Goal: Task Accomplishment & Management: Complete application form

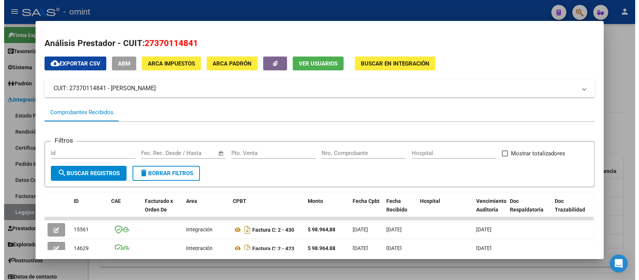
scroll to position [88, 0]
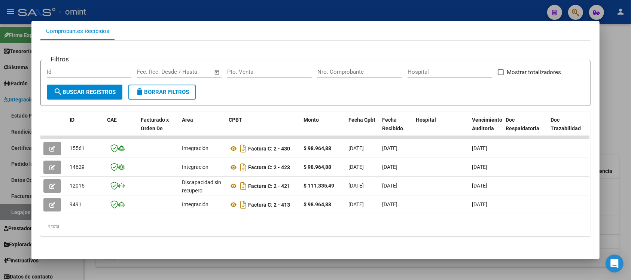
click at [249, 6] on div at bounding box center [315, 140] width 631 height 280
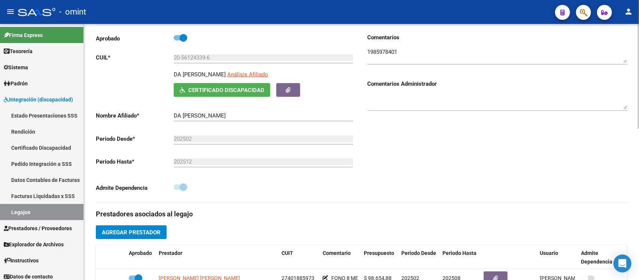
scroll to position [0, 0]
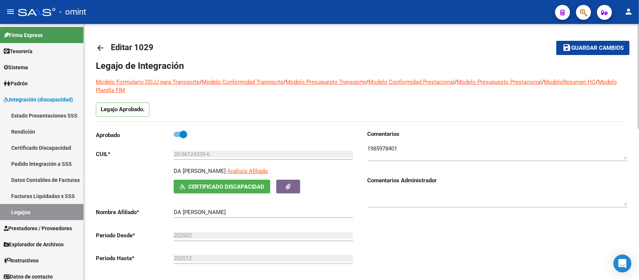
click at [104, 46] on mat-icon "arrow_back" at bounding box center [100, 47] width 9 height 9
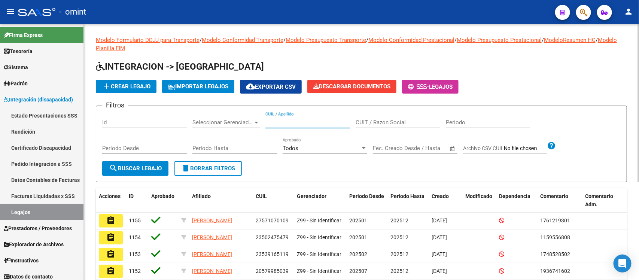
click at [303, 122] on input "CUIL / Apellido" at bounding box center [307, 122] width 85 height 7
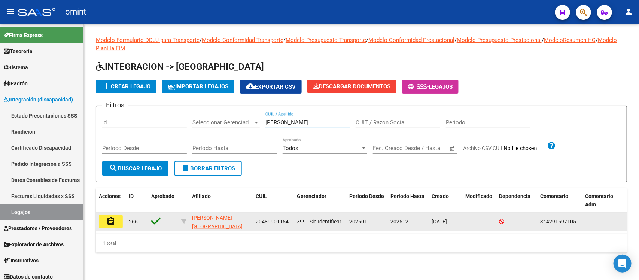
type input "dandre"
click at [115, 218] on button "assignment" at bounding box center [111, 221] width 24 height 13
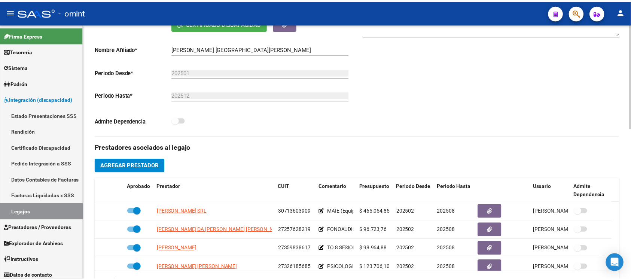
scroll to position [187, 0]
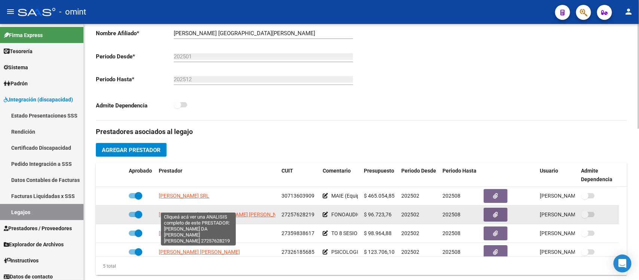
click at [226, 212] on span "VODNIK DA COSTA MARIA LUJAN" at bounding box center [224, 215] width 130 height 6
type textarea "27257628219"
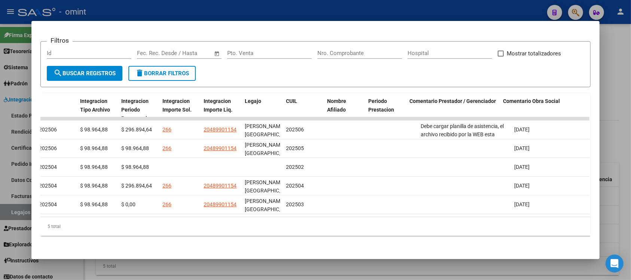
scroll to position [0, 0]
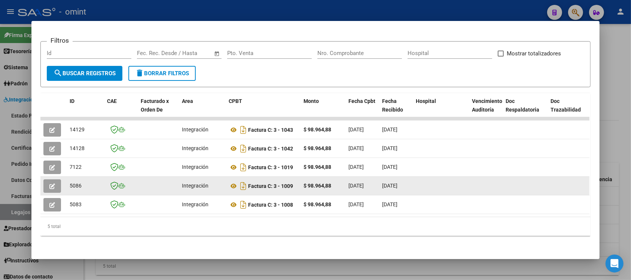
click at [53, 179] on button "button" at bounding box center [52, 185] width 18 height 13
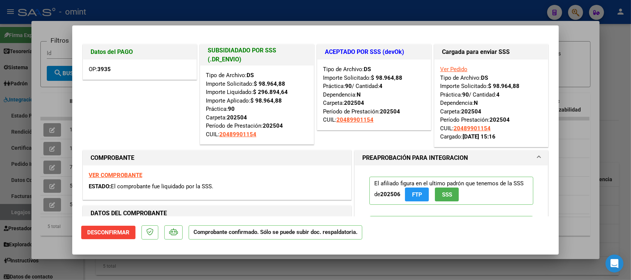
click at [182, 13] on div at bounding box center [315, 140] width 631 height 280
type input "$ 0,00"
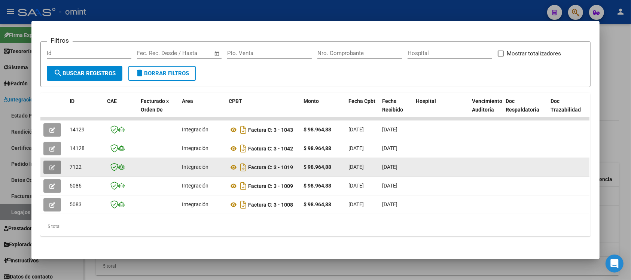
click at [49, 165] on icon "button" at bounding box center [52, 168] width 6 height 6
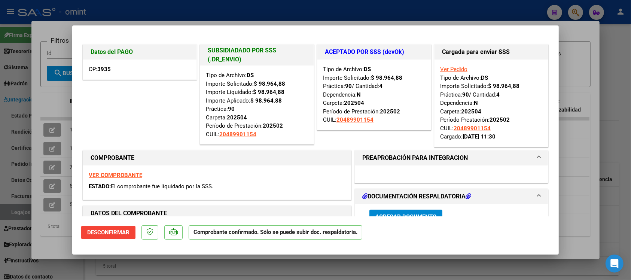
click at [180, 12] on div at bounding box center [315, 140] width 631 height 280
type input "$ 0,00"
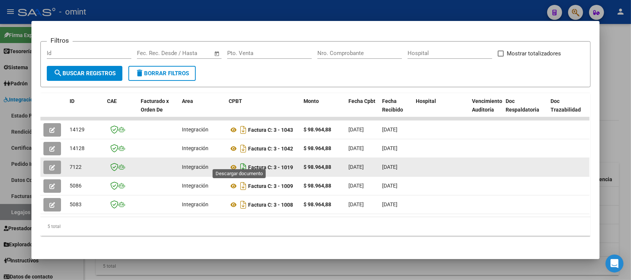
click at [240, 161] on icon "Descargar documento" at bounding box center [243, 167] width 10 height 12
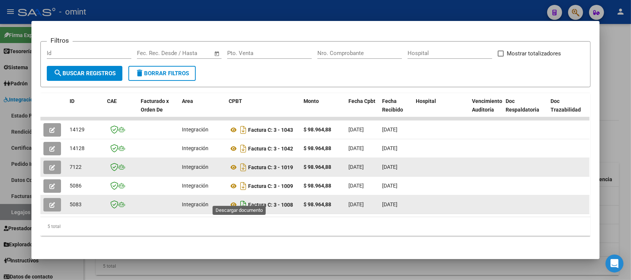
click at [240, 199] on icon "Descargar documento" at bounding box center [243, 205] width 10 height 12
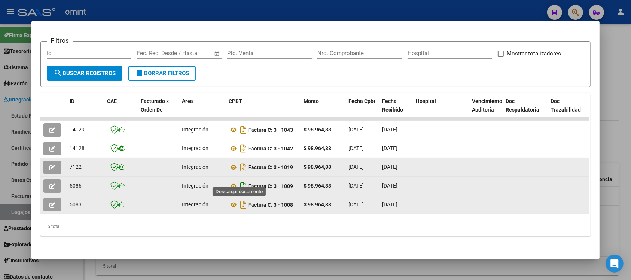
click at [242, 180] on icon "Descargar documento" at bounding box center [243, 186] width 10 height 12
